Goal: Register for event/course

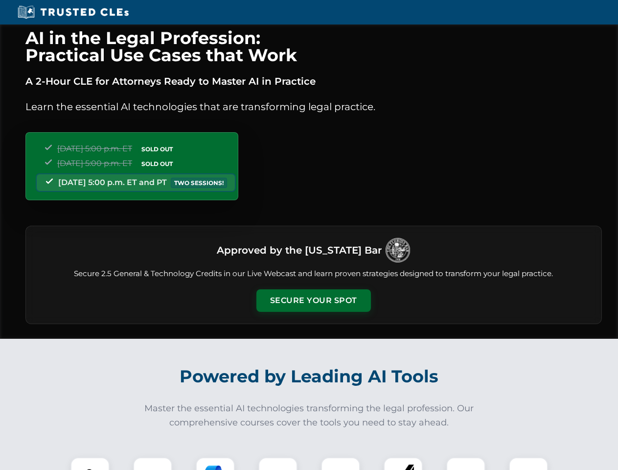
click at [313, 300] on button "Secure Your Spot" at bounding box center [313, 300] width 114 height 22
click at [90, 463] on img at bounding box center [90, 476] width 28 height 28
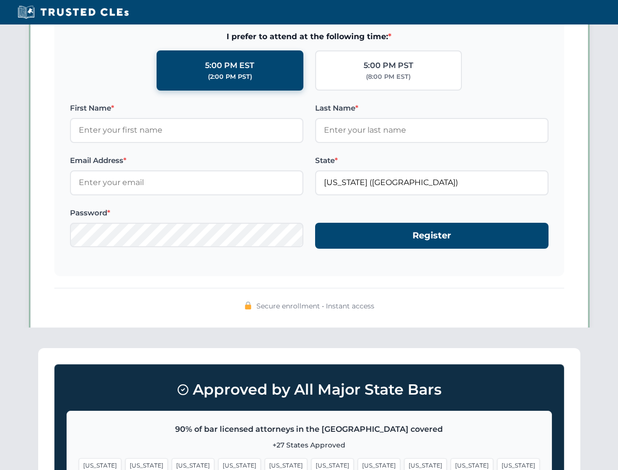
click at [358, 463] on span "[US_STATE]" at bounding box center [379, 465] width 43 height 14
click at [450, 463] on span "[US_STATE]" at bounding box center [471, 465] width 43 height 14
